Goal: Information Seeking & Learning: Check status

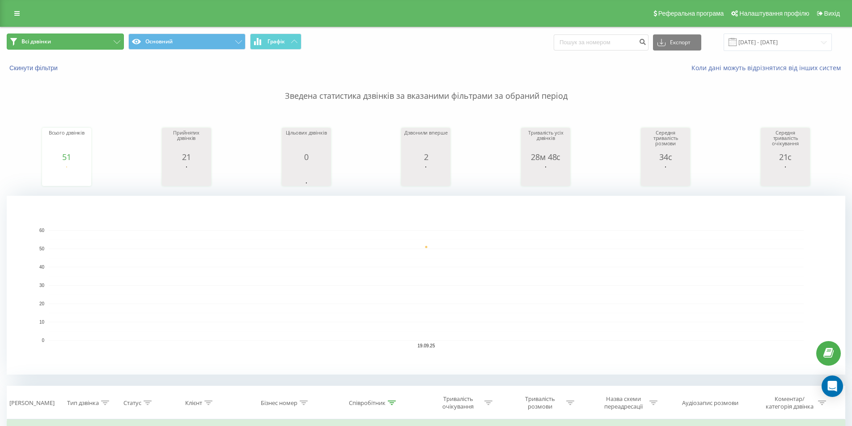
click at [30, 38] on span "Всі дзвінки" at bounding box center [36, 41] width 30 height 7
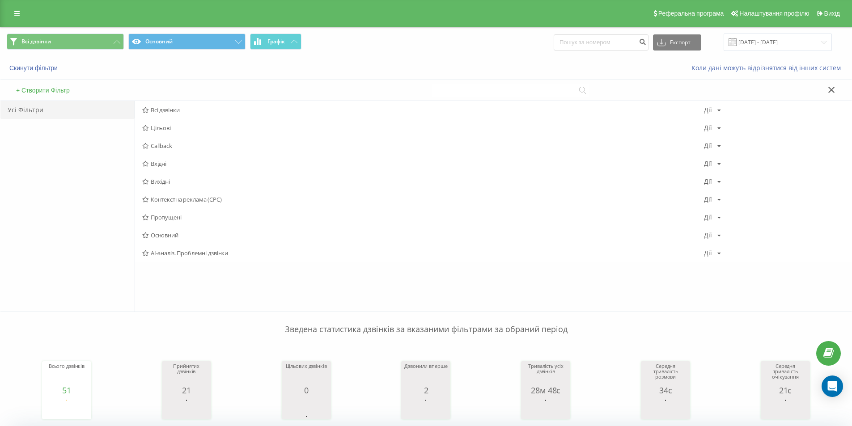
click at [531, 93] on input at bounding box center [510, 90] width 156 height 13
paste input "380679424919"
type input "380679424919"
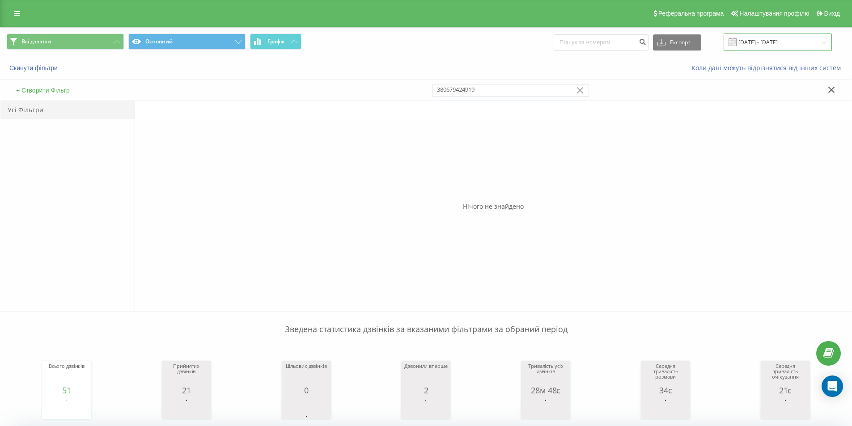
click at [790, 47] on input "19.09.2025 - 19.09.2025" at bounding box center [777, 42] width 108 height 17
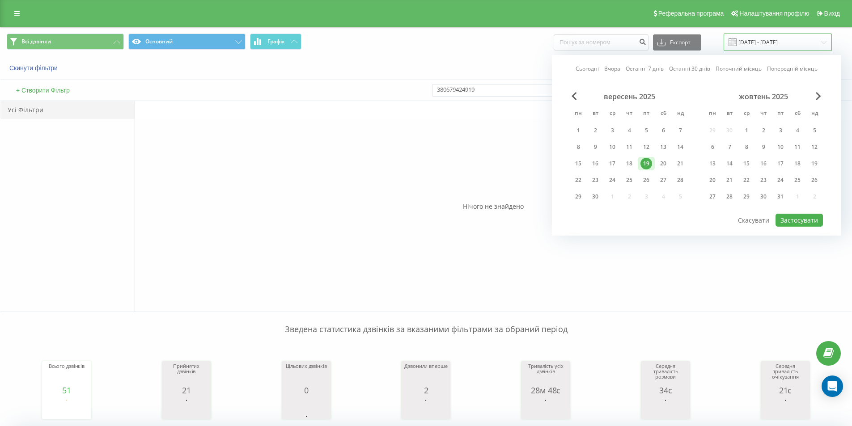
click at [787, 46] on input "19.09.2025 - 19.09.2025" at bounding box center [777, 42] width 108 height 17
click at [576, 96] on span "Previous Month" at bounding box center [573, 96] width 5 height 8
click at [645, 131] on div "1" at bounding box center [646, 131] width 12 height 12
click at [680, 196] on div "31" at bounding box center [680, 197] width 12 height 12
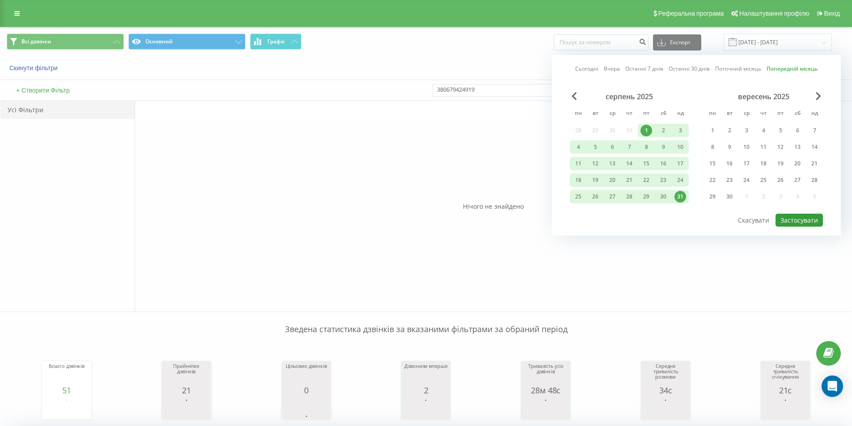
click at [791, 219] on button "Застосувати" at bounding box center [798, 220] width 47 height 13
type input "01.08.2025 - 31.08.2025"
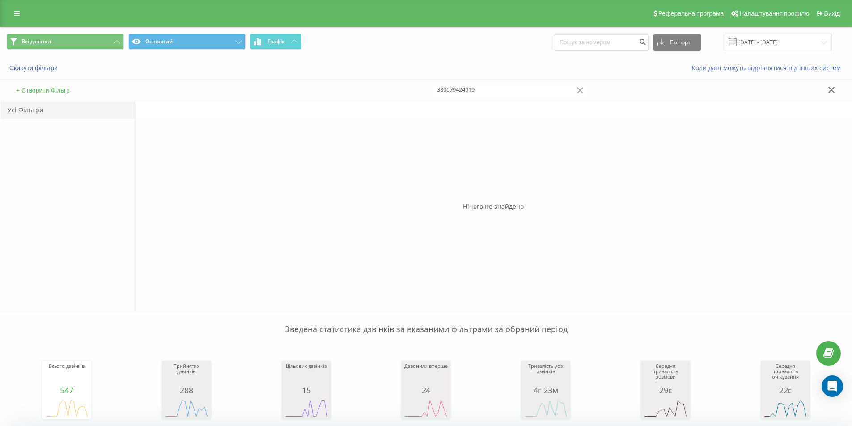
click at [530, 87] on input "380679424919" at bounding box center [510, 90] width 156 height 13
click at [641, 42] on input at bounding box center [600, 42] width 95 height 16
paste input "380679424919"
type input "380679424919"
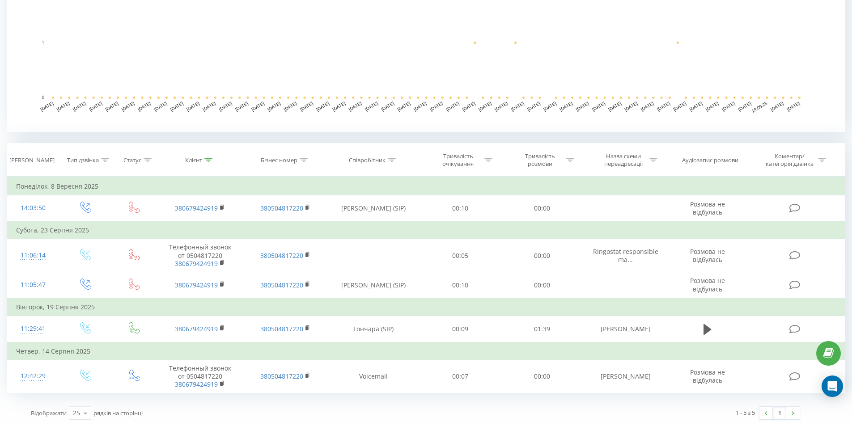
scroll to position [243, 0]
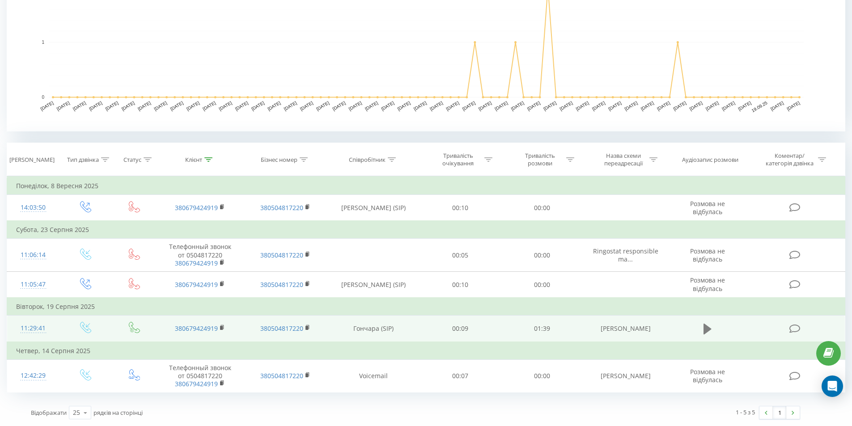
click at [705, 332] on icon at bounding box center [707, 329] width 8 height 11
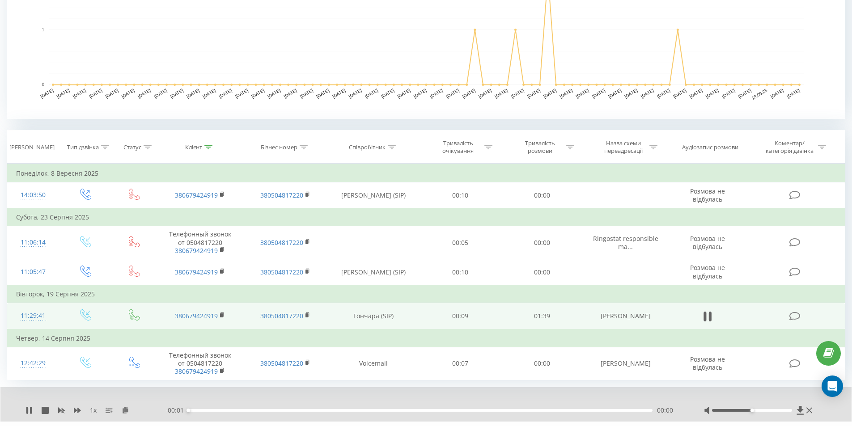
scroll to position [278, 0]
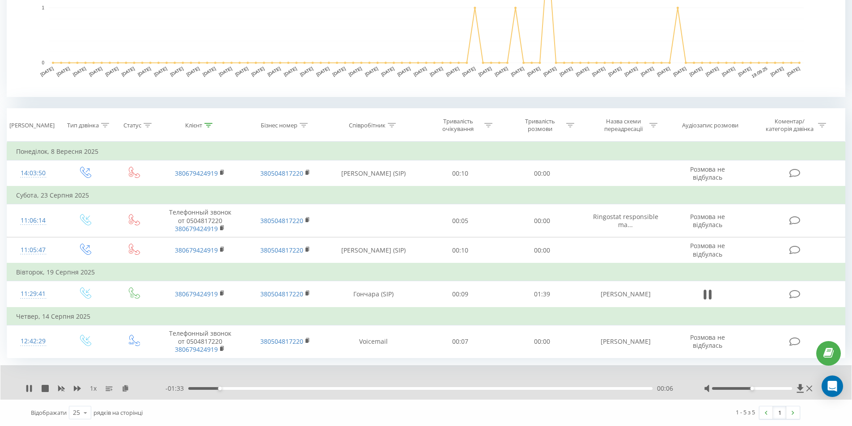
click at [428, 417] on div "1 - 5 з 5 1" at bounding box center [610, 413] width 391 height 26
click at [807, 389] on icon at bounding box center [809, 388] width 6 height 7
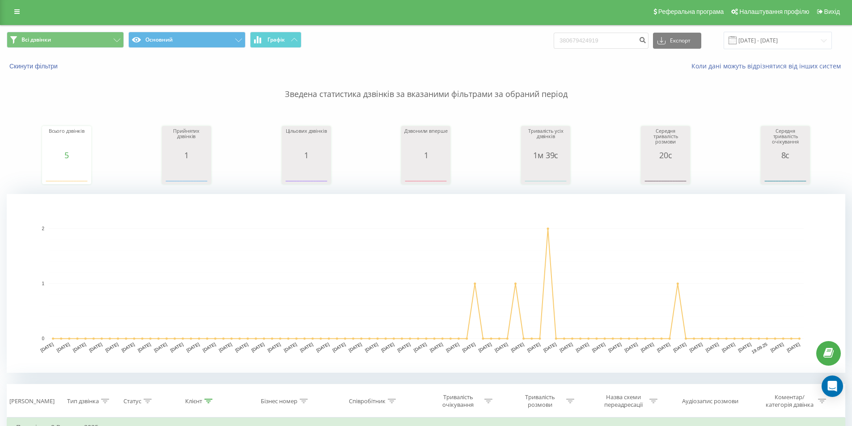
scroll to position [0, 0]
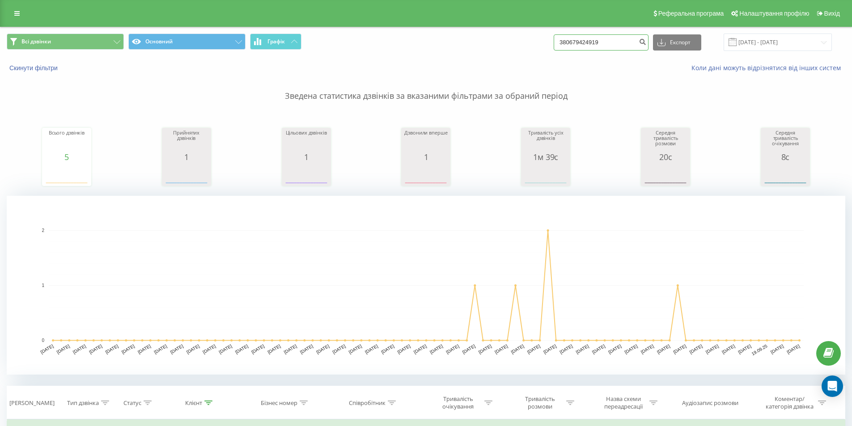
click at [632, 46] on input "380679424919" at bounding box center [600, 42] width 95 height 16
drag, startPoint x: 619, startPoint y: 40, endPoint x: 518, endPoint y: 42, distance: 100.6
click at [518, 42] on div "Всі дзвінки Основний Графік 380679424919 Експорт .csv .xls .xlsx 23.06.2025 - 2…" at bounding box center [426, 42] width 838 height 17
paste input "929027666"
type input "380929027666"
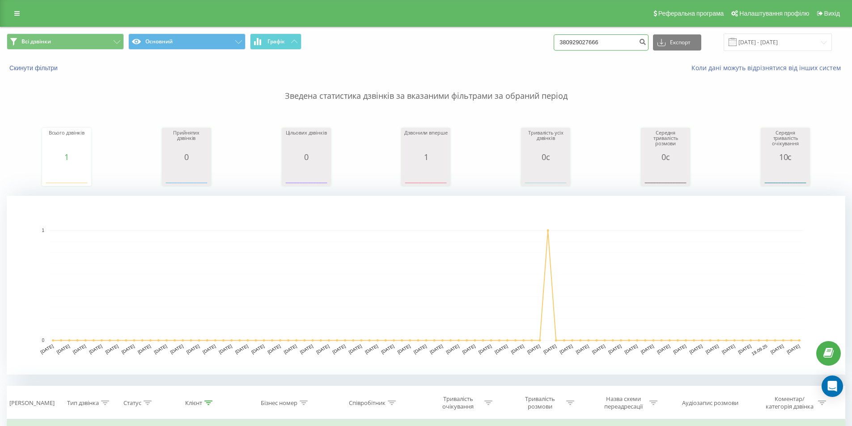
click at [583, 38] on input "380929027666" at bounding box center [600, 42] width 95 height 16
paste input "380505541749"
drag, startPoint x: 565, startPoint y: 42, endPoint x: 669, endPoint y: 41, distance: 103.7
click at [669, 41] on div "380923805055417499027666 Експорт .csv .xls .xlsx 23.06.2025 - 23.09.2025" at bounding box center [692, 42] width 278 height 17
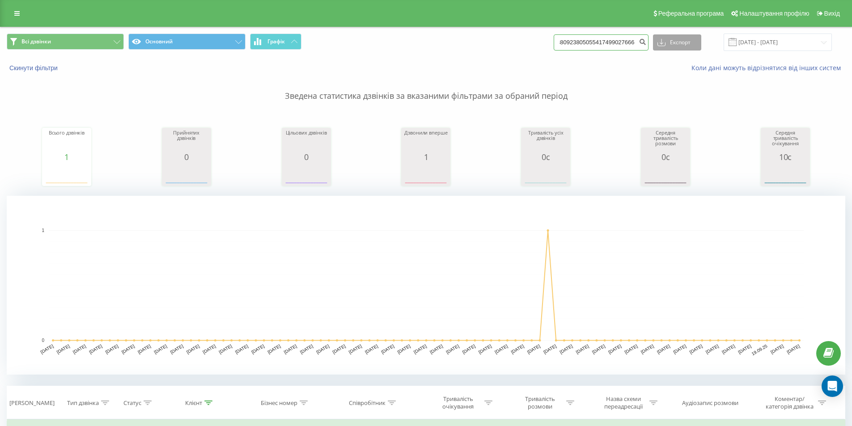
paste input "505541749"
type input "380505541749"
click at [602, 43] on input "380505541749" at bounding box center [600, 42] width 95 height 16
drag, startPoint x: 602, startPoint y: 45, endPoint x: 528, endPoint y: 46, distance: 73.8
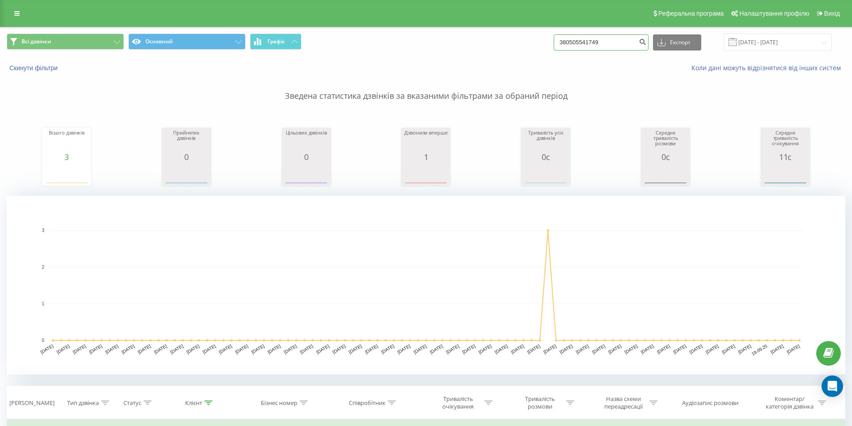
click at [528, 46] on div "Всі дзвінки Основний Графік 380505541749 Експорт .csv .xls .xlsx 23.06.2025 - 2…" at bounding box center [426, 42] width 838 height 17
paste input "638529467"
type input "380638529467"
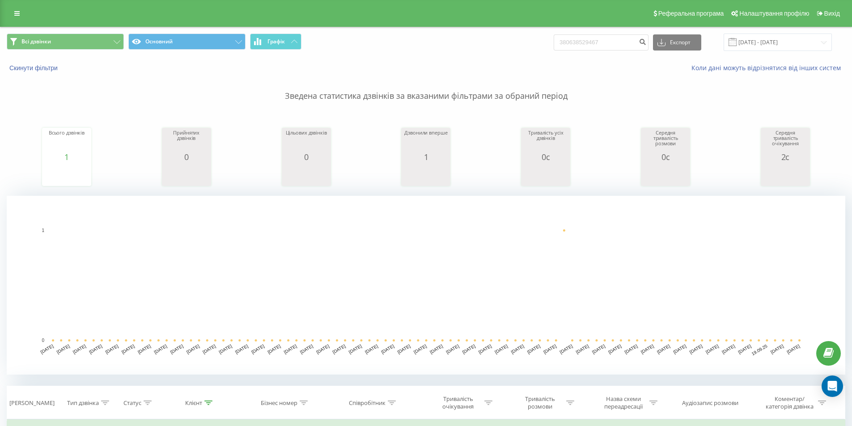
scroll to position [179, 0]
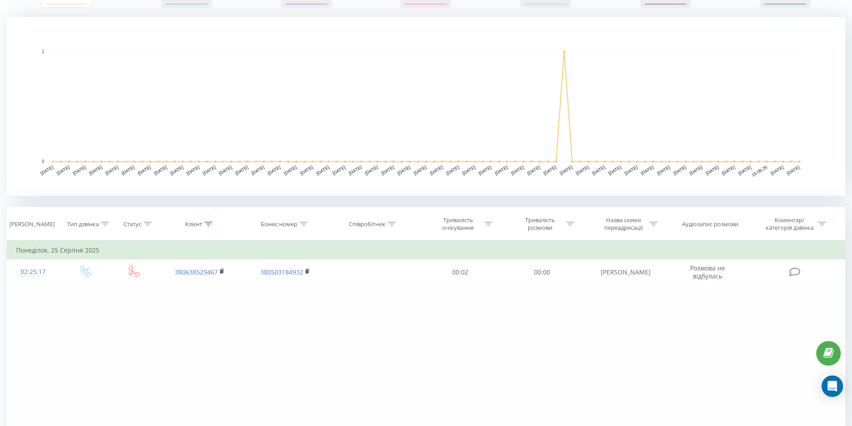
click at [65, 339] on div "Фільтрувати за умовою Дорівнює Введіть значення Скасувати OK Фільтрувати за умо…" at bounding box center [426, 340] width 838 height 201
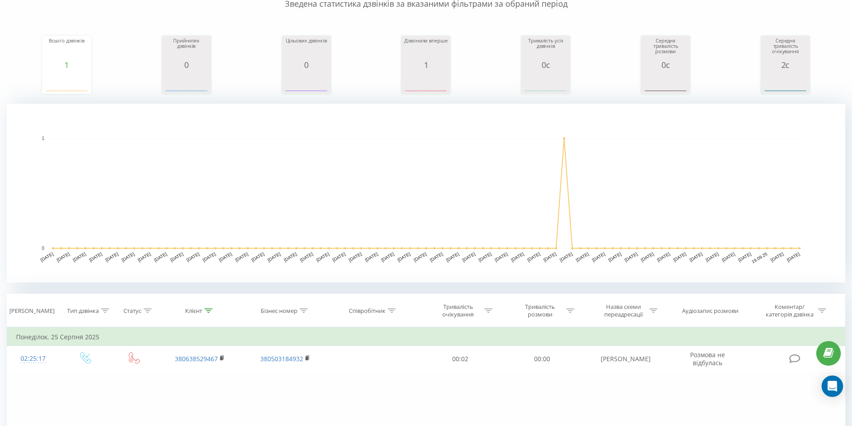
scroll to position [0, 0]
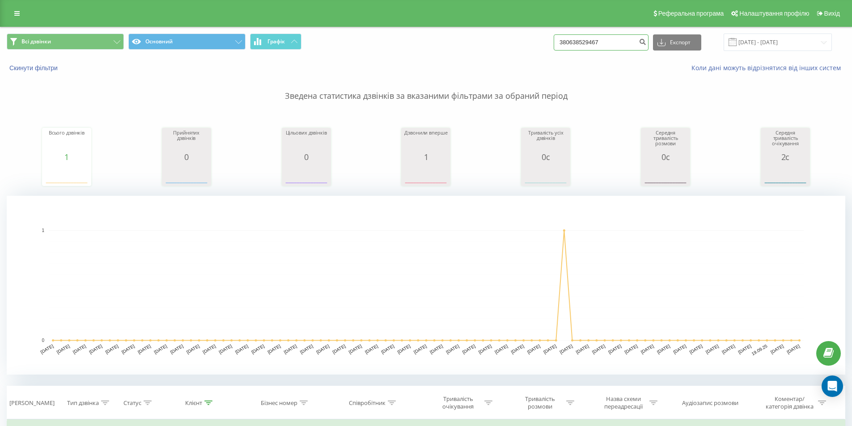
click at [598, 43] on input "380638529467" at bounding box center [600, 42] width 95 height 16
drag, startPoint x: 614, startPoint y: 43, endPoint x: 491, endPoint y: 36, distance: 123.6
click at [491, 36] on div "Всі дзвінки Основний Графік 380638529467 Експорт .csv .xls .xlsx 23.06.2025 - 2…" at bounding box center [426, 42] width 838 height 17
paste input "987923989"
type input "380987923989"
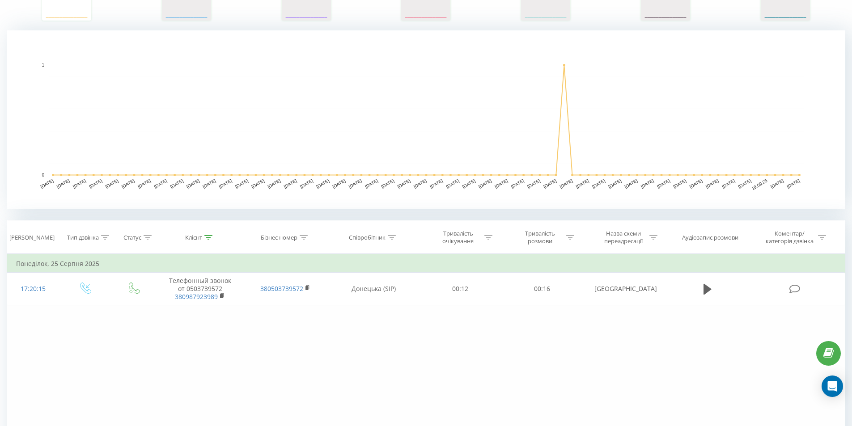
scroll to position [179, 0]
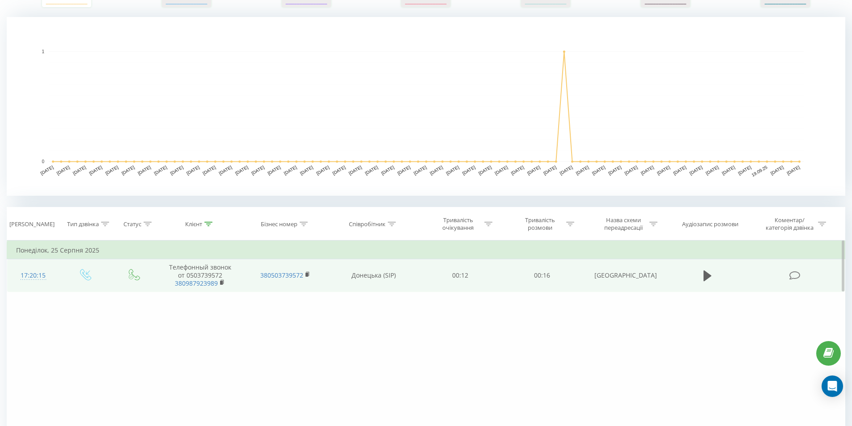
click at [697, 278] on td at bounding box center [707, 275] width 79 height 33
click at [709, 276] on icon at bounding box center [707, 275] width 8 height 11
